Goal: Transaction & Acquisition: Purchase product/service

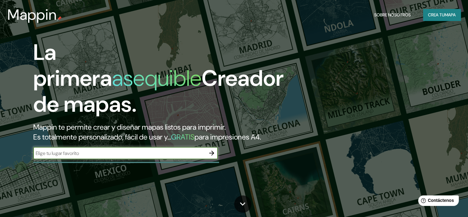
click at [445, 13] on font "mapa" at bounding box center [450, 15] width 11 height 6
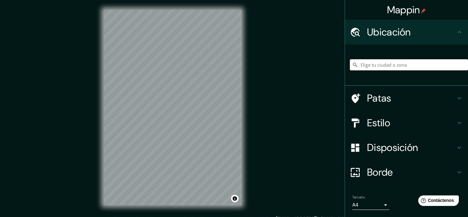
click at [362, 67] on input "Elige tu ciudad o zona" at bounding box center [409, 64] width 118 height 11
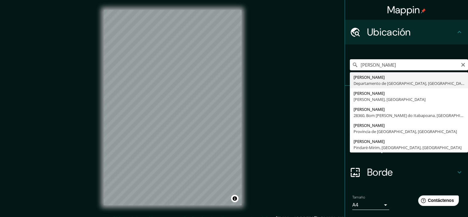
type input "[PERSON_NAME], Departamento de Lambayeque, [GEOGRAPHIC_DATA]"
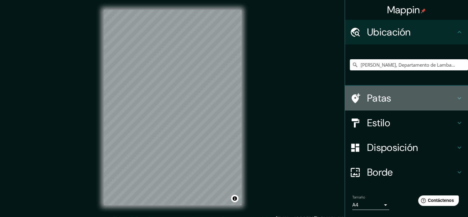
click at [379, 102] on font "Patas" at bounding box center [379, 97] width 24 height 13
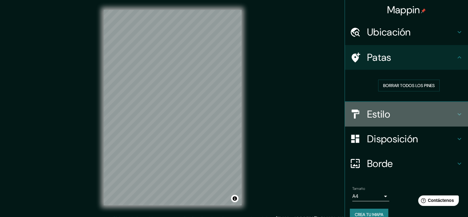
click at [396, 107] on div "Estilo" at bounding box center [406, 114] width 123 height 25
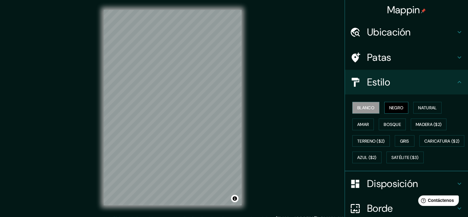
click at [390, 108] on font "Negro" at bounding box center [397, 108] width 14 height 6
click at [429, 108] on font "Natural" at bounding box center [428, 108] width 18 height 6
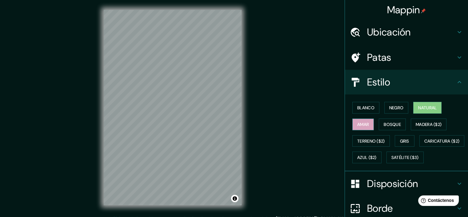
click at [361, 124] on font "Amar" at bounding box center [364, 124] width 12 height 6
click at [392, 124] on font "Bosque" at bounding box center [392, 124] width 17 height 6
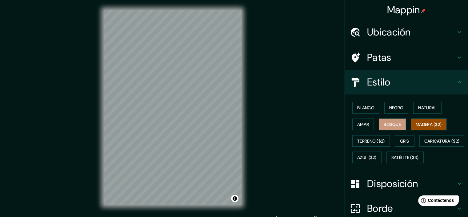
click at [428, 121] on font "Madera ($2)" at bounding box center [429, 124] width 26 height 6
click at [373, 141] on font "Terreno ($2)" at bounding box center [372, 141] width 28 height 6
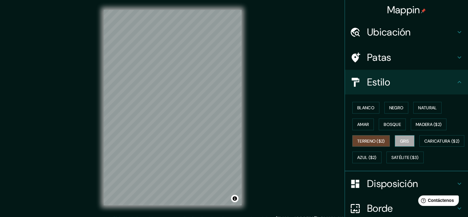
click at [404, 140] on font "Gris" at bounding box center [404, 141] width 9 height 6
click at [425, 144] on font "Caricatura ($2)" at bounding box center [442, 141] width 35 height 6
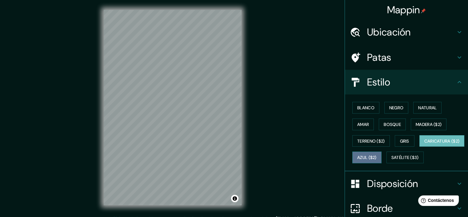
click at [377, 157] on font "Azul ($2)" at bounding box center [367, 158] width 19 height 6
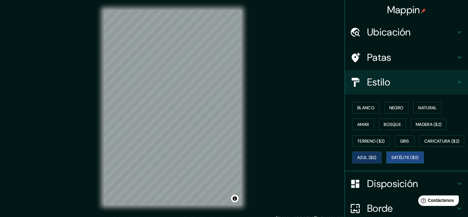
click at [392, 160] on font "Satélite ($3)" at bounding box center [405, 158] width 27 height 6
click at [362, 111] on font "Blanco" at bounding box center [366, 107] width 17 height 8
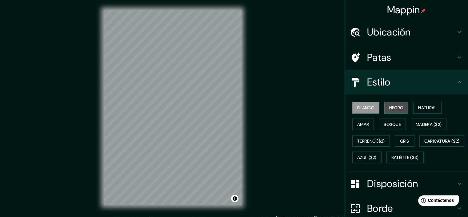
click at [393, 108] on font "Negro" at bounding box center [397, 108] width 14 height 6
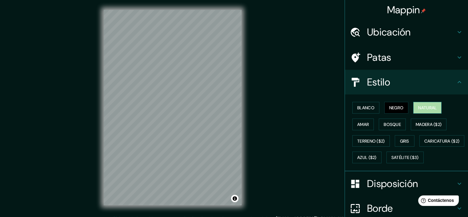
click at [428, 108] on font "Natural" at bounding box center [428, 108] width 18 height 6
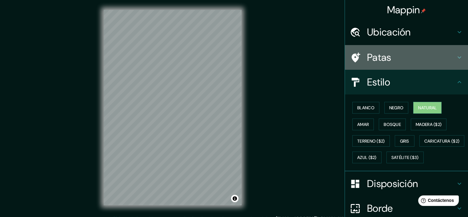
click at [387, 55] on font "Patas" at bounding box center [379, 57] width 24 height 13
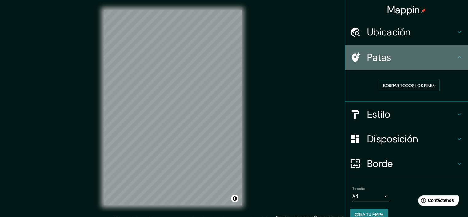
click at [387, 55] on font "Patas" at bounding box center [379, 57] width 24 height 13
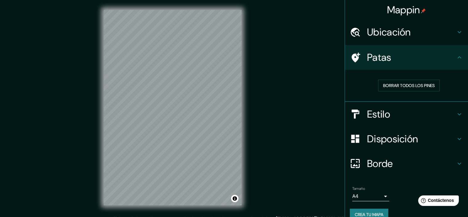
click at [379, 160] on font "Borde" at bounding box center [380, 163] width 26 height 13
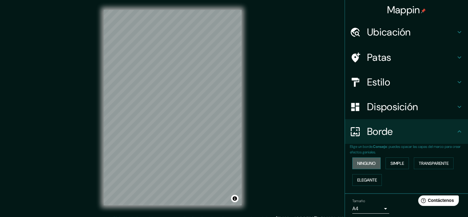
click at [367, 163] on font "Ninguno" at bounding box center [367, 163] width 18 height 6
click at [400, 164] on font "Simple" at bounding box center [398, 163] width 14 height 6
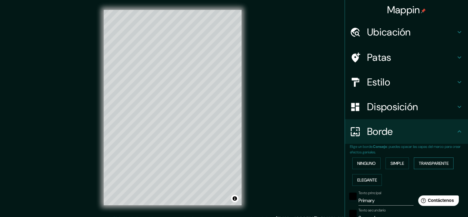
click at [435, 160] on font "Transparente" at bounding box center [434, 163] width 30 height 8
click at [363, 182] on font "Elegante" at bounding box center [368, 180] width 20 height 8
click at [361, 157] on button "Ninguno" at bounding box center [367, 163] width 28 height 12
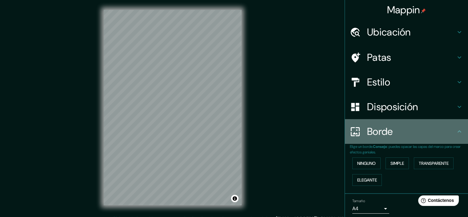
click at [400, 129] on h4 "Borde" at bounding box center [411, 131] width 89 height 12
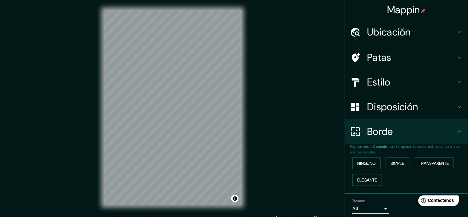
click at [389, 106] on font "Disposición" at bounding box center [392, 106] width 51 height 13
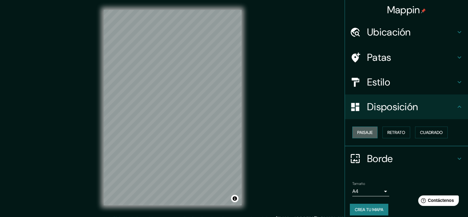
click at [366, 133] on font "Paisaje" at bounding box center [365, 132] width 15 height 6
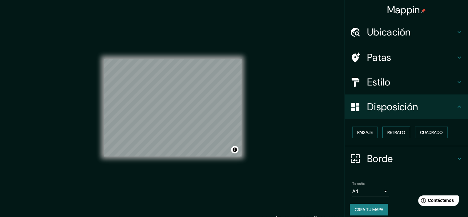
click at [395, 133] on font "Retrato" at bounding box center [397, 132] width 18 height 6
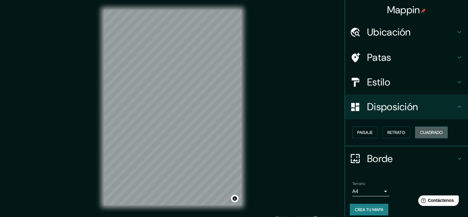
click at [428, 132] on font "Cuadrado" at bounding box center [431, 132] width 23 height 6
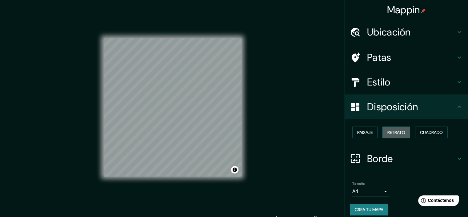
click at [396, 132] on font "Retrato" at bounding box center [397, 132] width 18 height 6
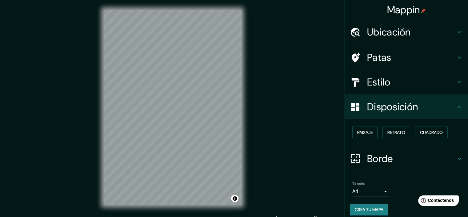
click at [378, 85] on font "Estilo" at bounding box center [378, 81] width 23 height 13
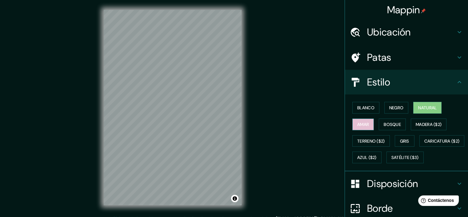
click at [365, 126] on font "Amar" at bounding box center [364, 124] width 12 height 6
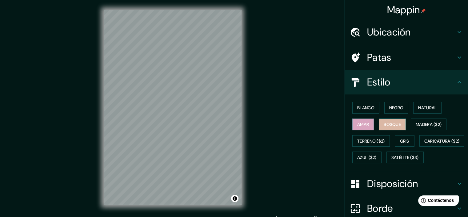
click at [391, 126] on font "Bosque" at bounding box center [392, 124] width 17 height 6
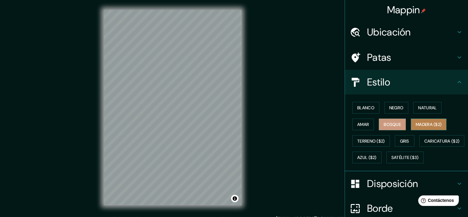
click at [422, 126] on font "Madera ($2)" at bounding box center [429, 124] width 26 height 6
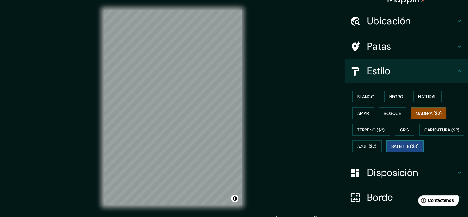
scroll to position [31, 0]
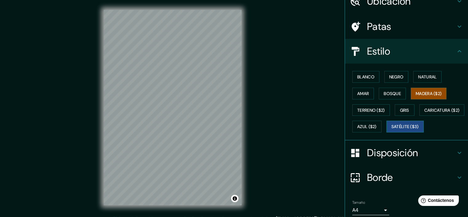
click at [392, 129] on font "Satélite ($3)" at bounding box center [405, 127] width 27 height 6
click at [406, 159] on font "Disposición" at bounding box center [392, 152] width 51 height 13
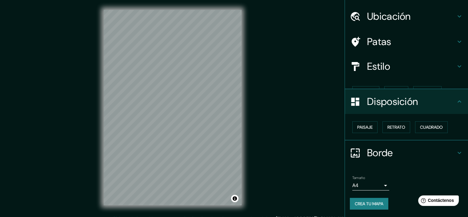
scroll to position [5, 0]
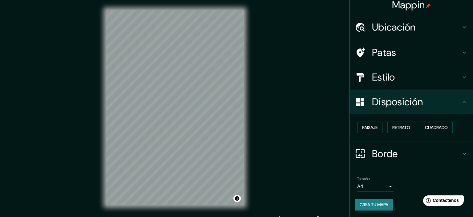
click at [363, 187] on body "Mappin Ubicación [PERSON_NAME], Departamento de [GEOGRAPHIC_DATA], [GEOGRAPHIC_…" at bounding box center [236, 108] width 473 height 217
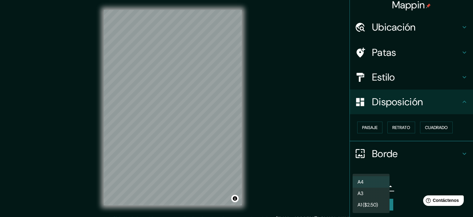
click at [366, 193] on li "A3" at bounding box center [371, 192] width 37 height 11
type input "a4"
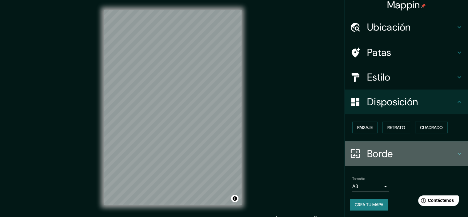
click at [369, 150] on font "Borde" at bounding box center [380, 153] width 26 height 13
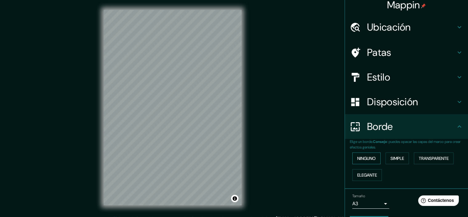
click at [363, 158] on font "Ninguno" at bounding box center [367, 158] width 18 height 6
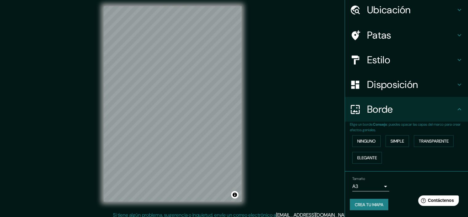
scroll to position [8, 0]
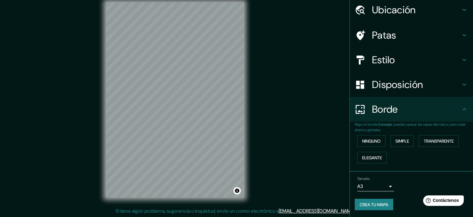
click at [362, 183] on body "Mappin Ubicación [PERSON_NAME], Departamento de [GEOGRAPHIC_DATA], [GEOGRAPHIC_…" at bounding box center [236, 100] width 473 height 217
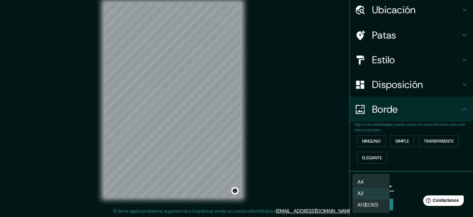
click at [404, 180] on div at bounding box center [236, 108] width 473 height 217
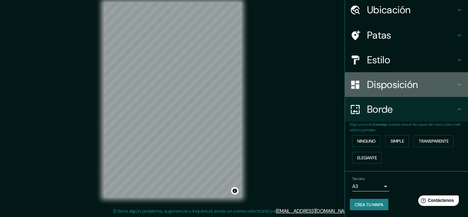
click at [367, 87] on font "Disposición" at bounding box center [392, 84] width 51 height 13
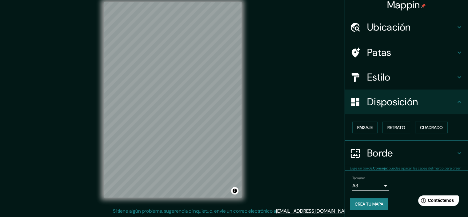
scroll to position [5, 0]
click at [372, 80] on font "Estilo" at bounding box center [378, 77] width 23 height 13
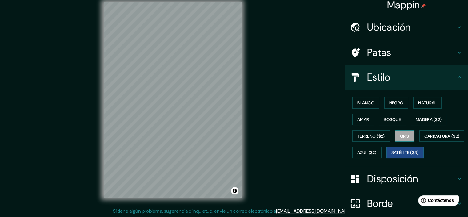
click at [400, 135] on font "Gris" at bounding box center [404, 136] width 9 height 6
click at [358, 115] on font "Amar" at bounding box center [364, 119] width 12 height 8
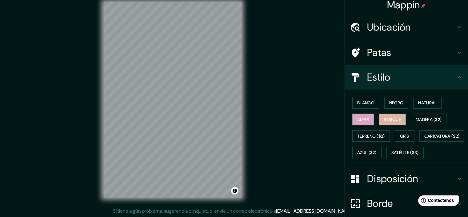
click at [387, 116] on font "Bosque" at bounding box center [392, 119] width 17 height 6
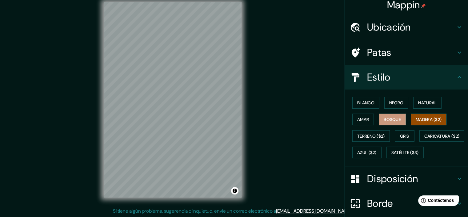
click at [432, 118] on font "Madera ($2)" at bounding box center [429, 119] width 26 height 6
click at [429, 100] on font "Natural" at bounding box center [428, 103] width 18 height 6
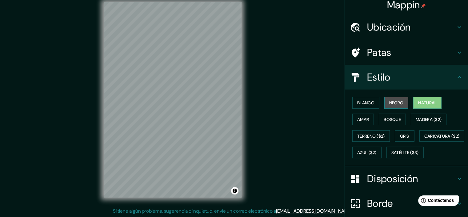
click at [397, 104] on font "Negro" at bounding box center [397, 103] width 14 height 6
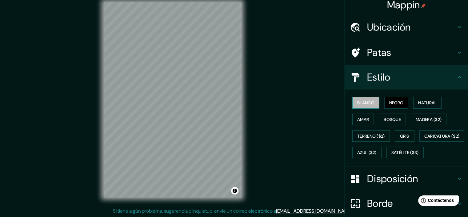
click at [372, 103] on button "Blanco" at bounding box center [366, 103] width 27 height 12
click at [391, 101] on font "Negro" at bounding box center [397, 103] width 14 height 6
click at [393, 55] on h4 "Patas" at bounding box center [411, 52] width 89 height 12
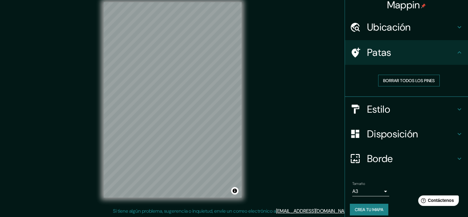
click at [395, 80] on font "Borrar todos los pines" at bounding box center [409, 81] width 52 height 6
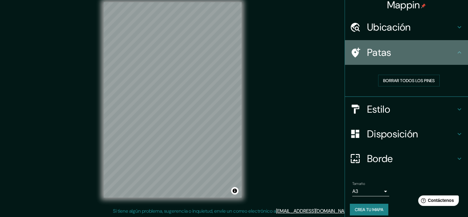
click at [398, 47] on h4 "Patas" at bounding box center [411, 52] width 89 height 12
click at [456, 49] on icon at bounding box center [459, 52] width 7 height 7
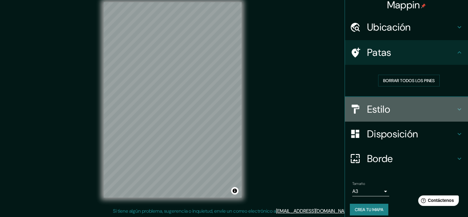
click at [372, 108] on font "Estilo" at bounding box center [378, 109] width 23 height 13
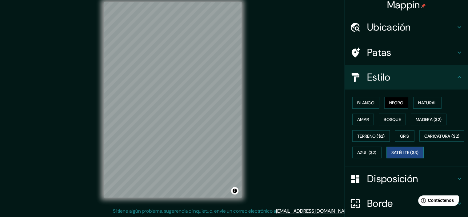
click at [392, 155] on font "Satélite ($3)" at bounding box center [405, 153] width 27 height 6
click at [360, 106] on font "Blanco" at bounding box center [366, 103] width 17 height 8
click at [391, 103] on font "Negro" at bounding box center [397, 103] width 14 height 6
click at [369, 102] on font "Blanco" at bounding box center [366, 103] width 17 height 6
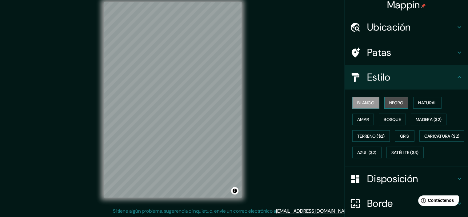
click at [393, 103] on font "Negro" at bounding box center [397, 103] width 14 height 6
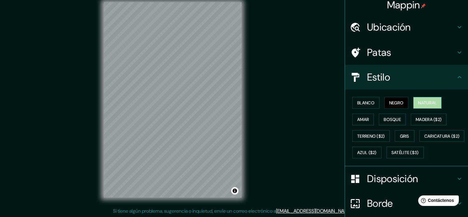
click at [420, 105] on font "Natural" at bounding box center [428, 103] width 18 height 6
click at [355, 123] on button "Amar" at bounding box center [364, 119] width 22 height 12
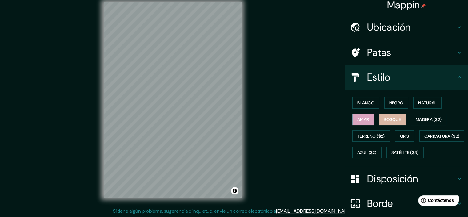
click at [381, 123] on button "Bosque" at bounding box center [392, 119] width 27 height 12
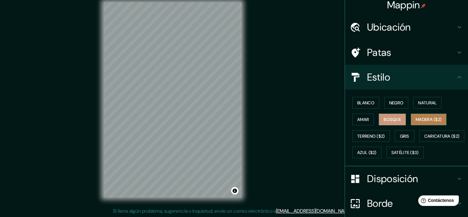
click at [424, 120] on font "Madera ($2)" at bounding box center [429, 119] width 26 height 6
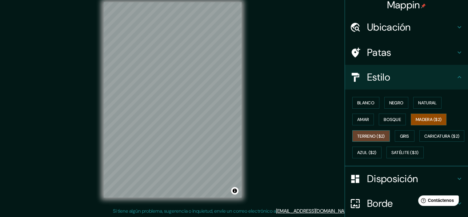
click at [358, 136] on font "Terreno ($2)" at bounding box center [372, 136] width 28 height 6
click at [416, 132] on div "Blanco Negro Natural Amar Bosque Madera ($2) Terreno ($2) Gris Caricatura ($2) …" at bounding box center [409, 127] width 118 height 66
click at [413, 134] on div "Blanco Negro Natural Amar Bosque Madera ($2) Terreno ($2) Gris Caricatura ($2) …" at bounding box center [409, 127] width 118 height 66
click at [400, 137] on font "Gris" at bounding box center [404, 136] width 9 height 6
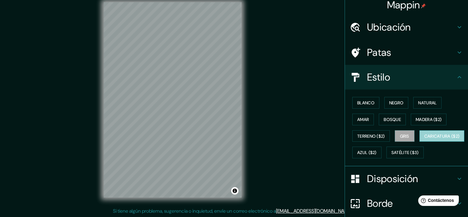
click at [420, 142] on button "Caricatura ($2)" at bounding box center [442, 136] width 45 height 12
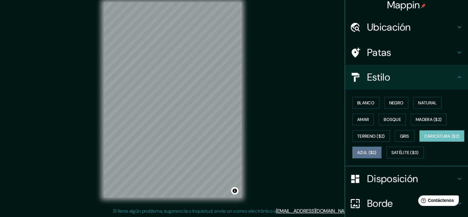
click at [382, 150] on button "Azul ($2)" at bounding box center [367, 152] width 29 height 12
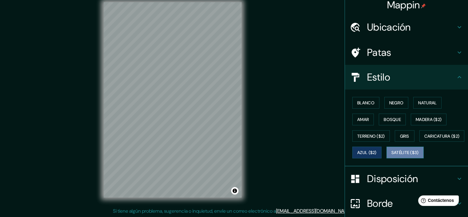
click at [392, 155] on font "Satélite ($3)" at bounding box center [405, 153] width 27 height 6
